Goal: Task Accomplishment & Management: Use online tool/utility

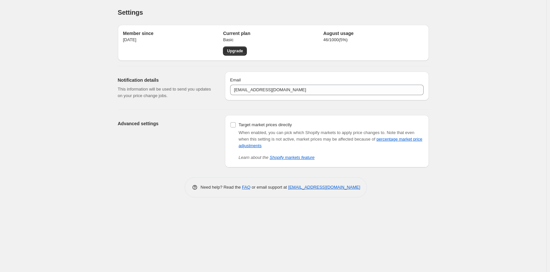
click at [341, 41] on p "46 / 1000 ( 5 %)" at bounding box center [373, 40] width 100 height 7
click at [340, 41] on p "46 / 1000 ( 5 %)" at bounding box center [373, 40] width 100 height 7
click at [369, 41] on p "46 / 1000 ( 5 %)" at bounding box center [373, 40] width 100 height 7
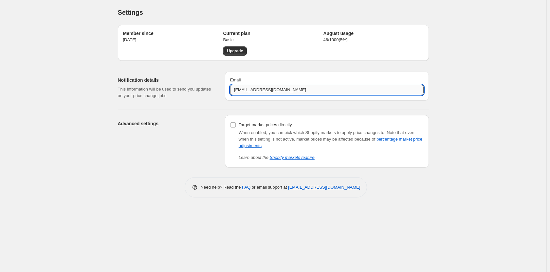
click at [302, 90] on input "[EMAIL_ADDRESS][DOMAIN_NAME]" at bounding box center [326, 90] width 193 height 10
type input "[EMAIL_ADDRESS][DOMAIN_NAME]"
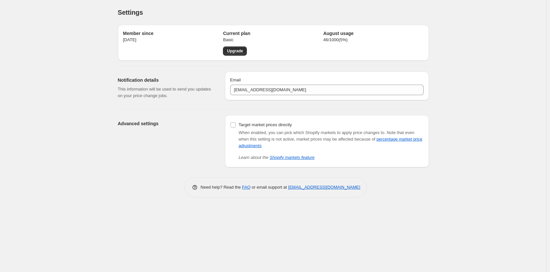
click at [176, 168] on div "Member since [DATE] Current plan Basic Upgrade August usage 46 / 1000 ( 5 %) No…" at bounding box center [273, 109] width 311 height 178
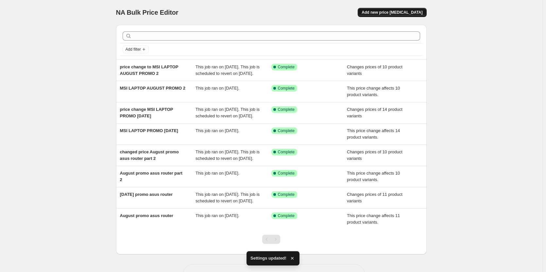
click at [420, 10] on span "Add new price [MEDICAL_DATA]" at bounding box center [392, 12] width 61 height 5
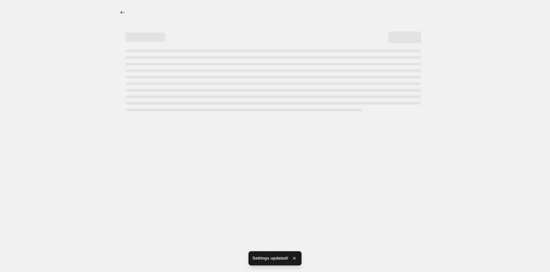
select select "percentage"
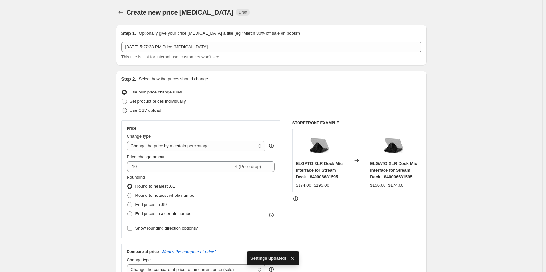
click at [150, 110] on span "Use CSV upload" at bounding box center [145, 110] width 31 height 5
click at [122, 108] on input "Use CSV upload" at bounding box center [122, 108] width 0 height 0
radio input "true"
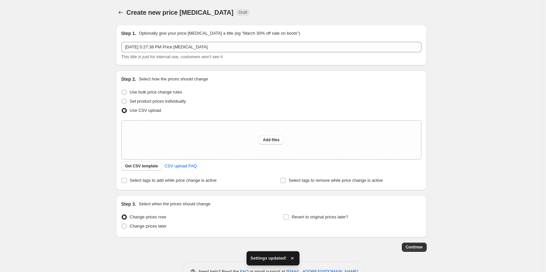
scroll to position [20, 0]
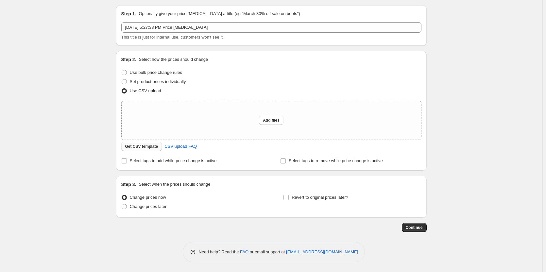
click at [152, 147] on span "Get CSV template" at bounding box center [141, 146] width 33 height 5
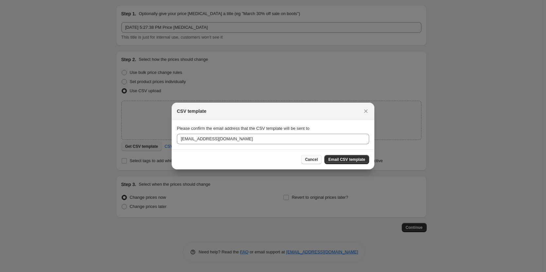
scroll to position [0, 0]
click at [345, 159] on span "Email CSV template" at bounding box center [347, 159] width 37 height 5
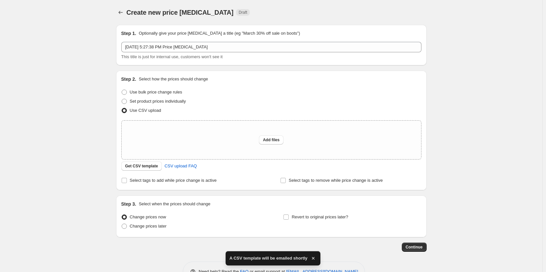
scroll to position [20, 0]
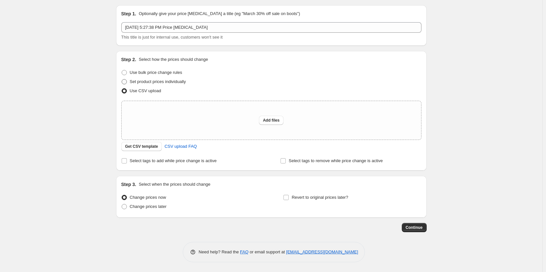
click at [171, 83] on span "Set product prices individually" at bounding box center [158, 81] width 56 height 5
click at [122, 80] on input "Set product prices individually" at bounding box center [122, 79] width 0 height 0
radio input "true"
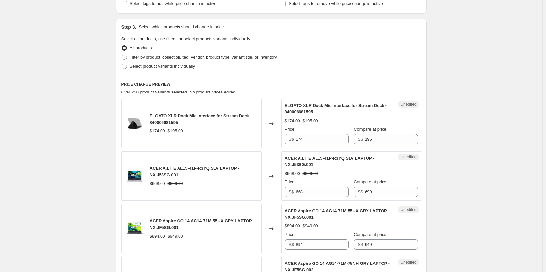
scroll to position [151, 0]
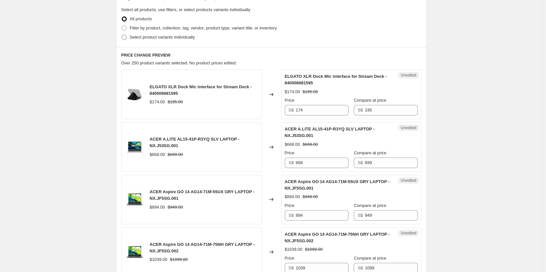
click at [171, 38] on span "Select product variants individually" at bounding box center [162, 37] width 65 height 5
click at [122, 35] on input "Select product variants individually" at bounding box center [122, 35] width 0 height 0
radio input "true"
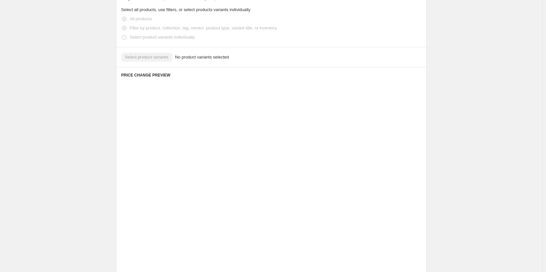
scroll to position [71, 0]
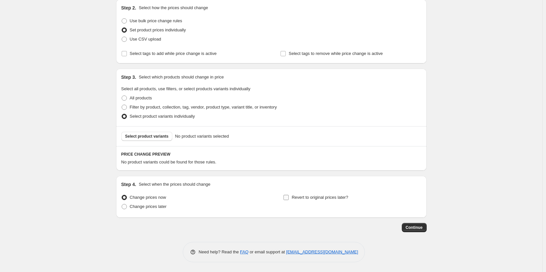
click at [288, 199] on input "Revert to original prices later?" at bounding box center [286, 197] width 5 height 5
checkbox input "true"
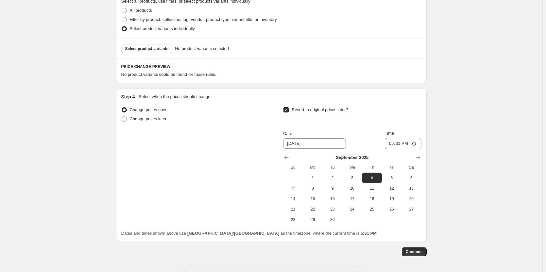
scroll to position [169, 0]
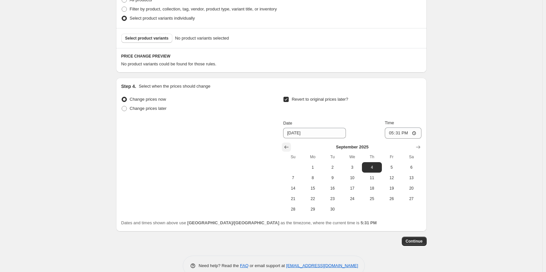
click at [288, 147] on icon "Show previous month, August 2025" at bounding box center [287, 147] width 4 height 3
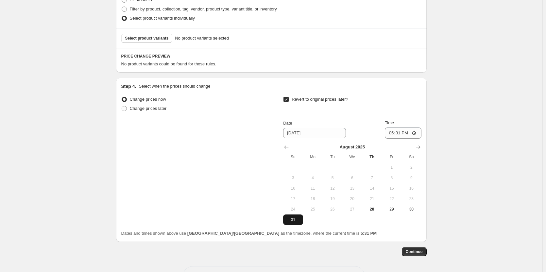
click at [298, 219] on span "31" at bounding box center [293, 219] width 14 height 5
type input "[DATE]"
click at [403, 135] on input "17:31" at bounding box center [403, 133] width 37 height 11
click at [416, 133] on input "17:31" at bounding box center [403, 133] width 37 height 11
type input "22:00"
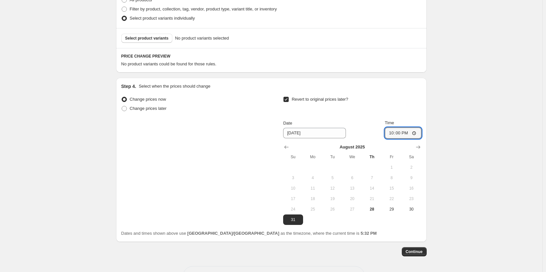
click at [459, 220] on div "Create new price [MEDICAL_DATA]. This page is ready Create new price [MEDICAL_D…" at bounding box center [271, 64] width 543 height 466
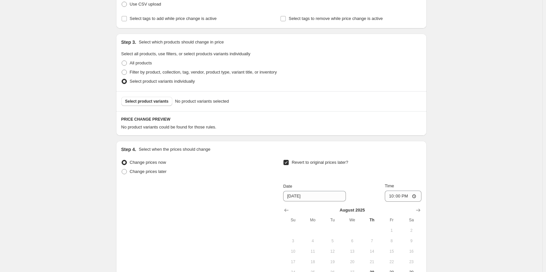
scroll to position [104, 0]
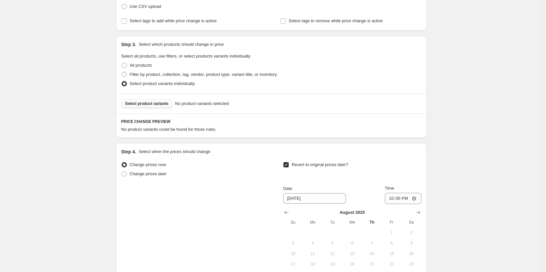
click at [167, 106] on span "Select product variants" at bounding box center [147, 103] width 44 height 5
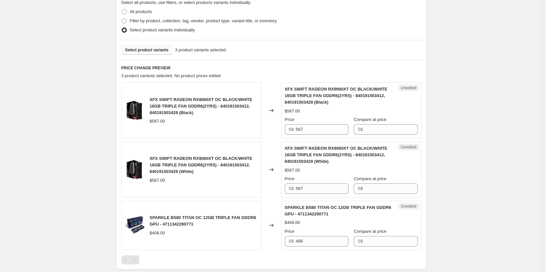
scroll to position [169, 0]
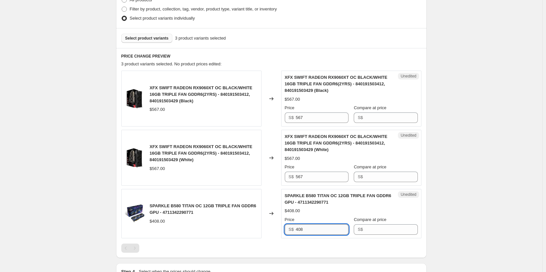
click at [329, 231] on input "408" at bounding box center [322, 229] width 53 height 10
type input "407"
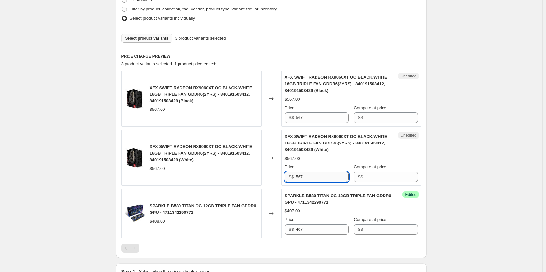
click at [325, 179] on input "567" at bounding box center [322, 177] width 53 height 10
type input "473"
click at [312, 118] on input "567" at bounding box center [322, 118] width 53 height 10
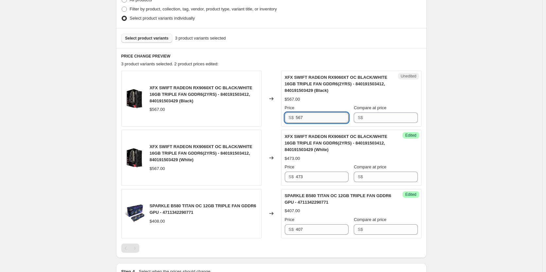
click at [312, 118] on input "567" at bounding box center [322, 118] width 53 height 10
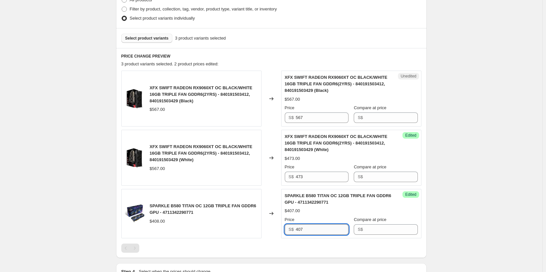
click at [313, 228] on input "407" at bounding box center [322, 229] width 53 height 10
type input "401"
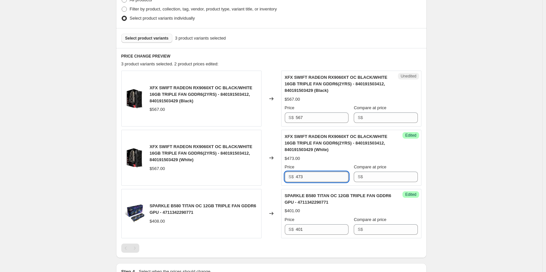
click at [327, 178] on input "473" at bounding box center [322, 177] width 53 height 10
type input "559"
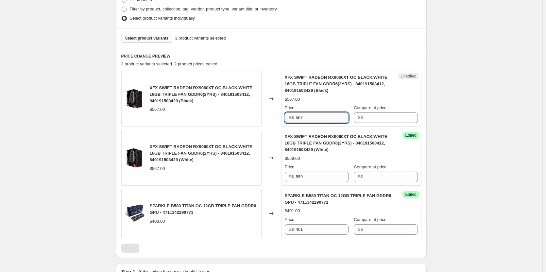
click at [320, 120] on input "567" at bounding box center [322, 118] width 53 height 10
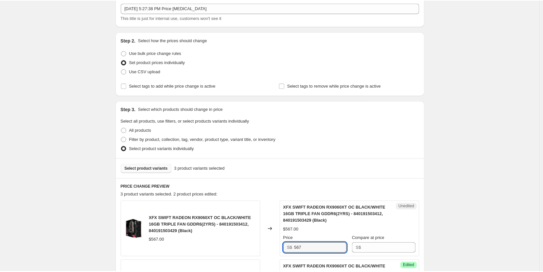
scroll to position [0, 0]
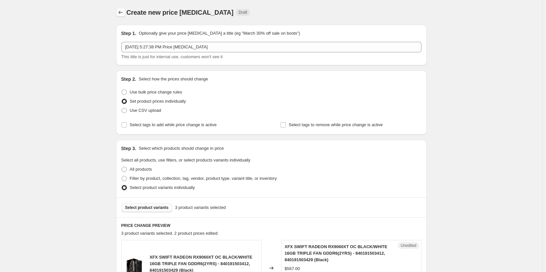
click at [121, 12] on icon "Price change jobs" at bounding box center [120, 12] width 4 height 3
